Goal: Information Seeking & Learning: Check status

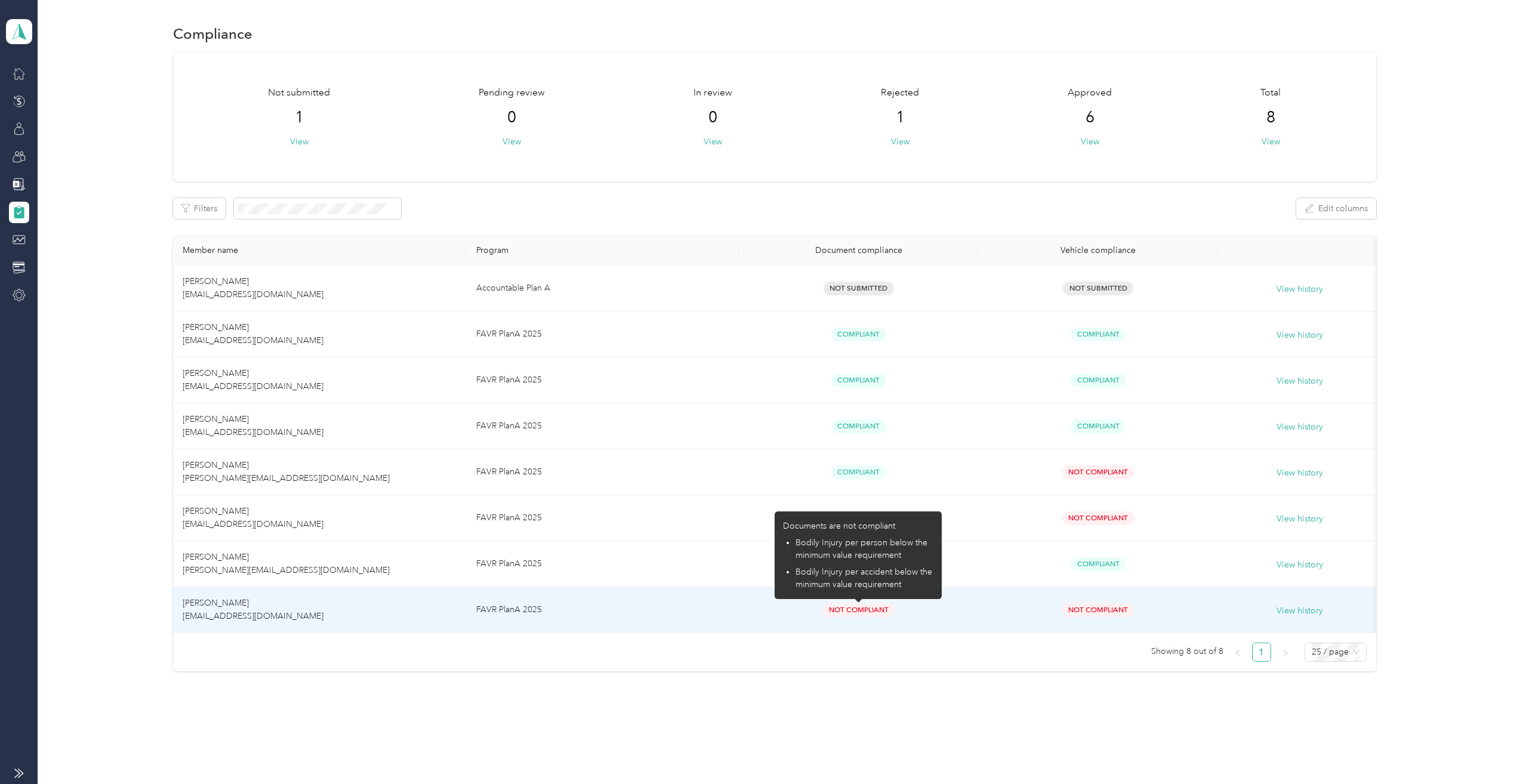
click at [854, 612] on span "Not Compliant" at bounding box center [858, 611] width 72 height 14
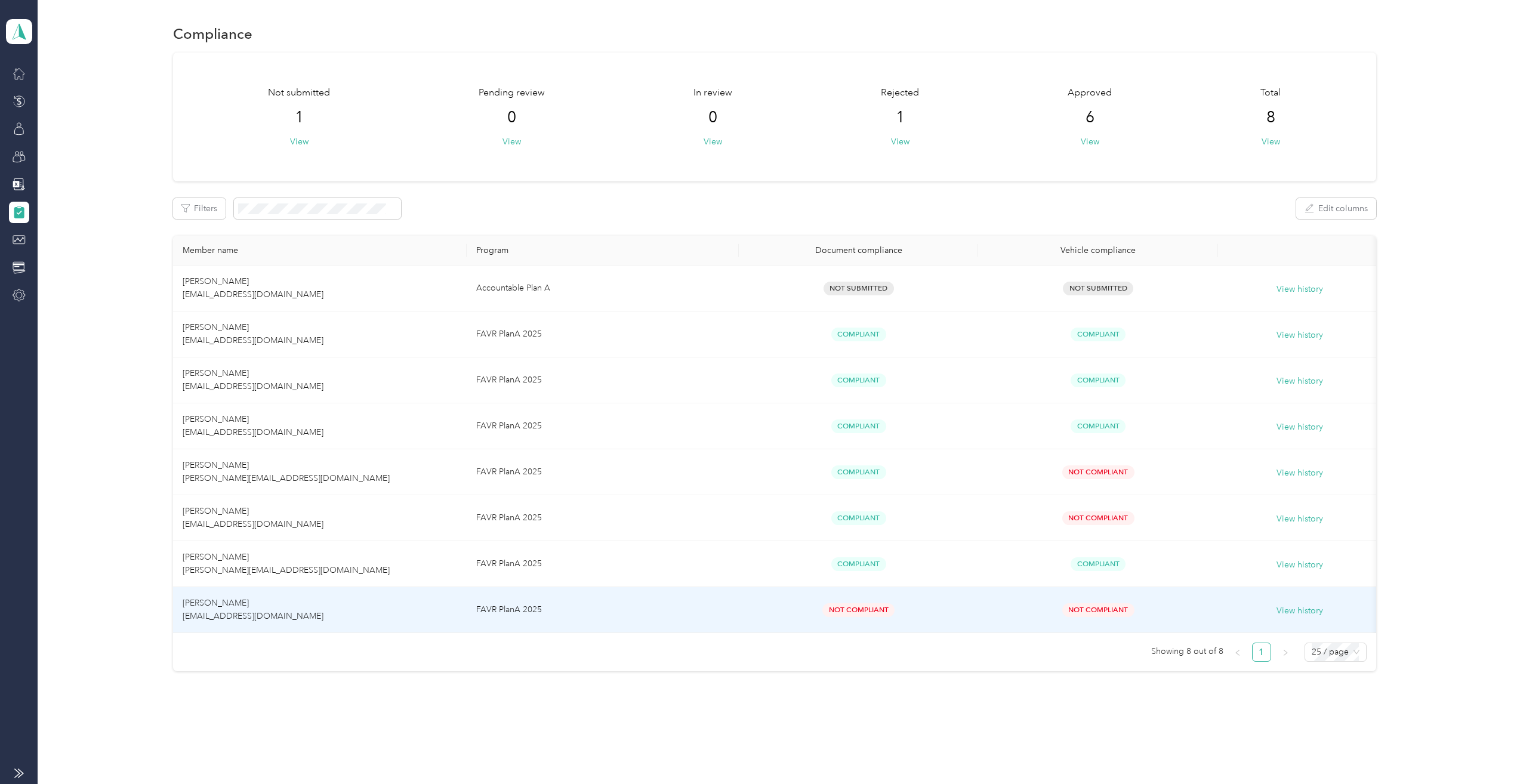
click at [270, 613] on span "[PERSON_NAME] [EMAIL_ADDRESS][DOMAIN_NAME]" at bounding box center [254, 609] width 141 height 24
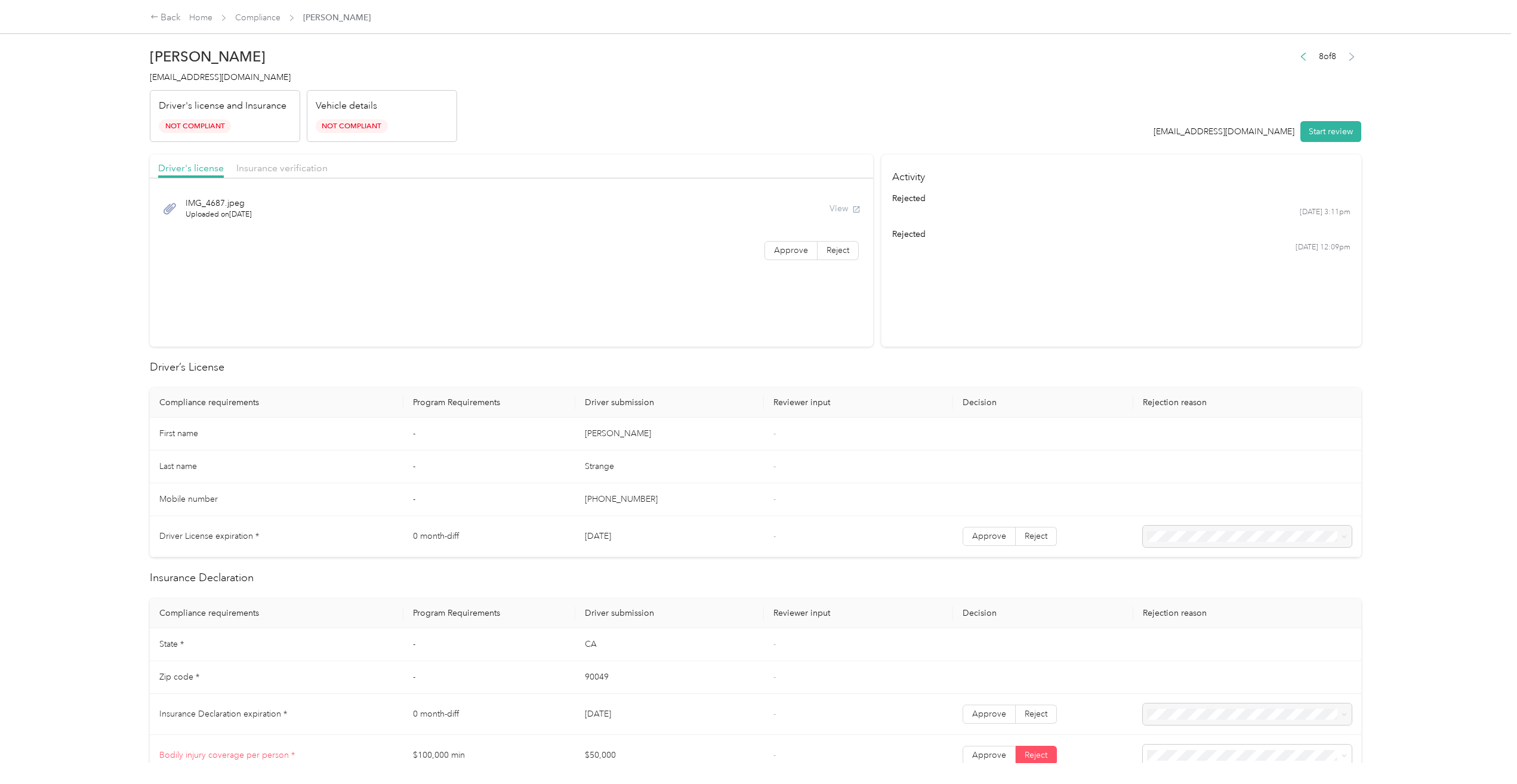
click at [840, 207] on div "View" at bounding box center [845, 208] width 31 height 12
click at [191, 204] on span "IMG_4687.jpeg" at bounding box center [219, 203] width 66 height 12
click at [198, 204] on span "IMG_4687.jpeg" at bounding box center [219, 203] width 66 height 12
click at [175, 205] on icon at bounding box center [169, 208] width 15 height 15
